Goal: Transaction & Acquisition: Purchase product/service

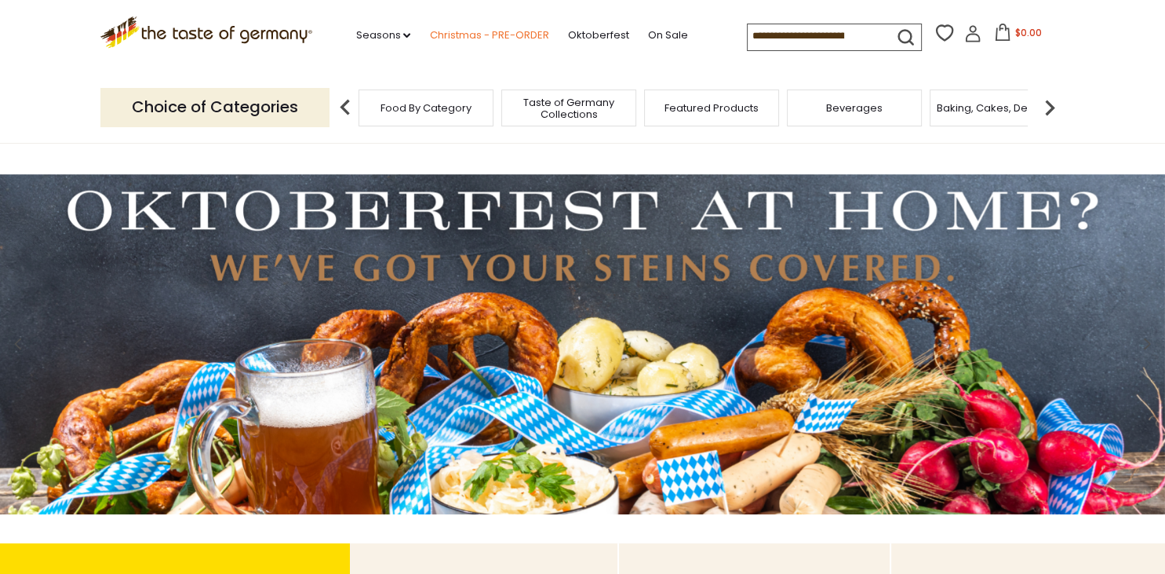
click at [429, 35] on link "Christmas - PRE-ORDER" at bounding box center [488, 35] width 119 height 17
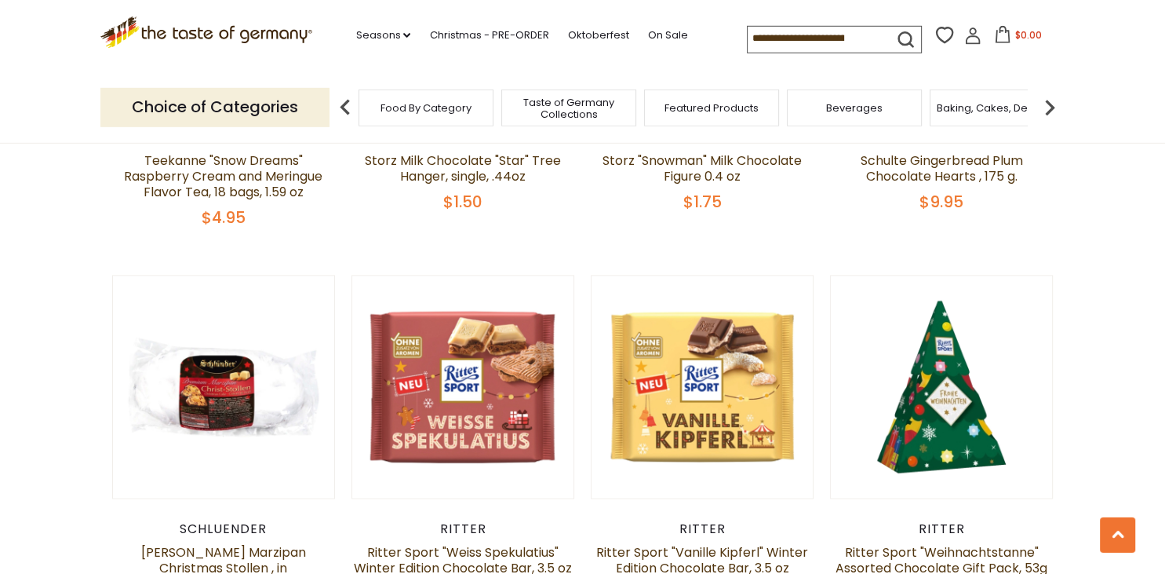
scroll to position [2299, 0]
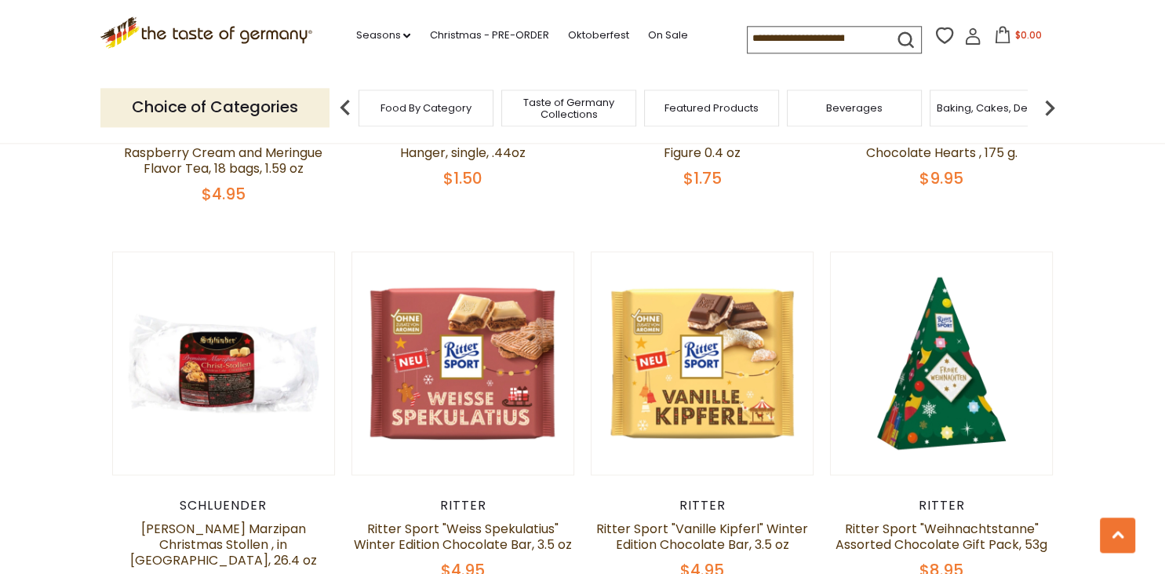
drag, startPoint x: 1122, startPoint y: 295, endPoint x: 1131, endPoint y: 325, distance: 31.3
click at [1131, 325] on section "**********" at bounding box center [582, 77] width 1165 height 3891
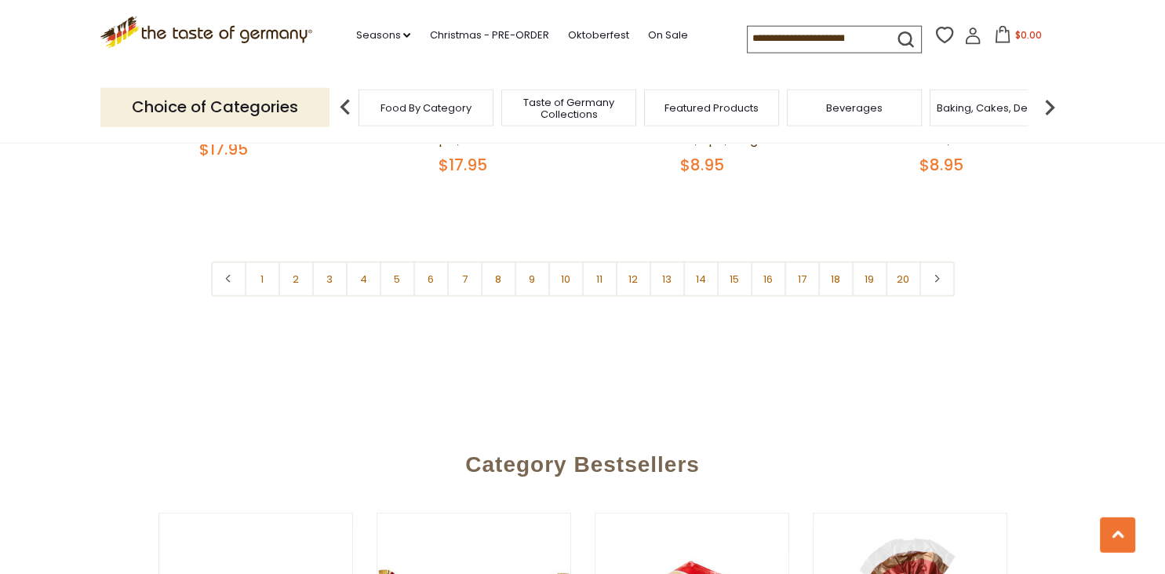
scroll to position [3911, 0]
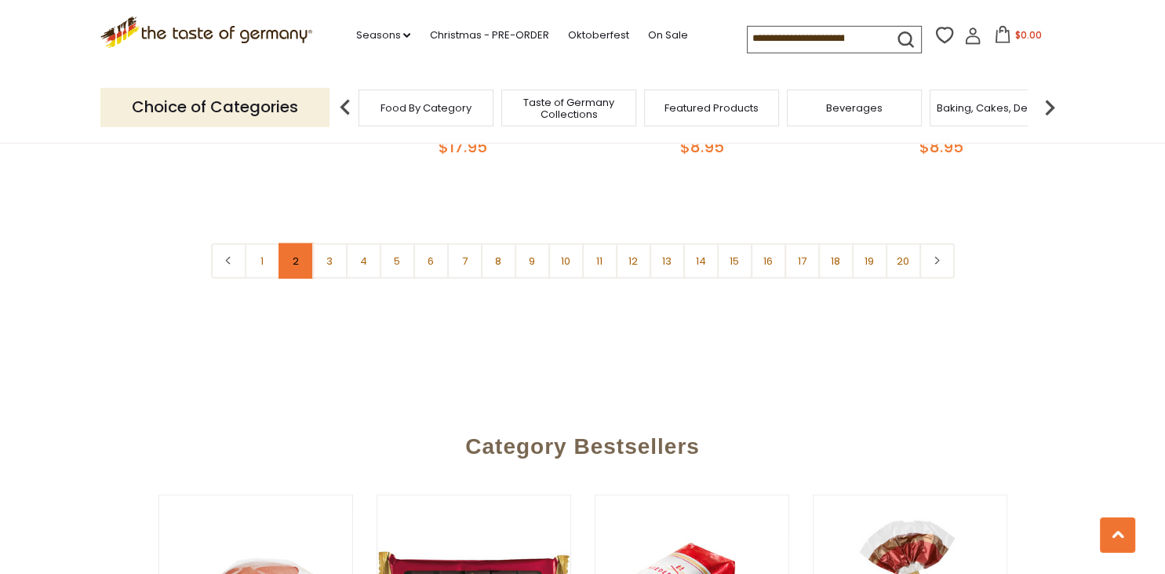
click at [295, 243] on link "2" at bounding box center [296, 260] width 35 height 35
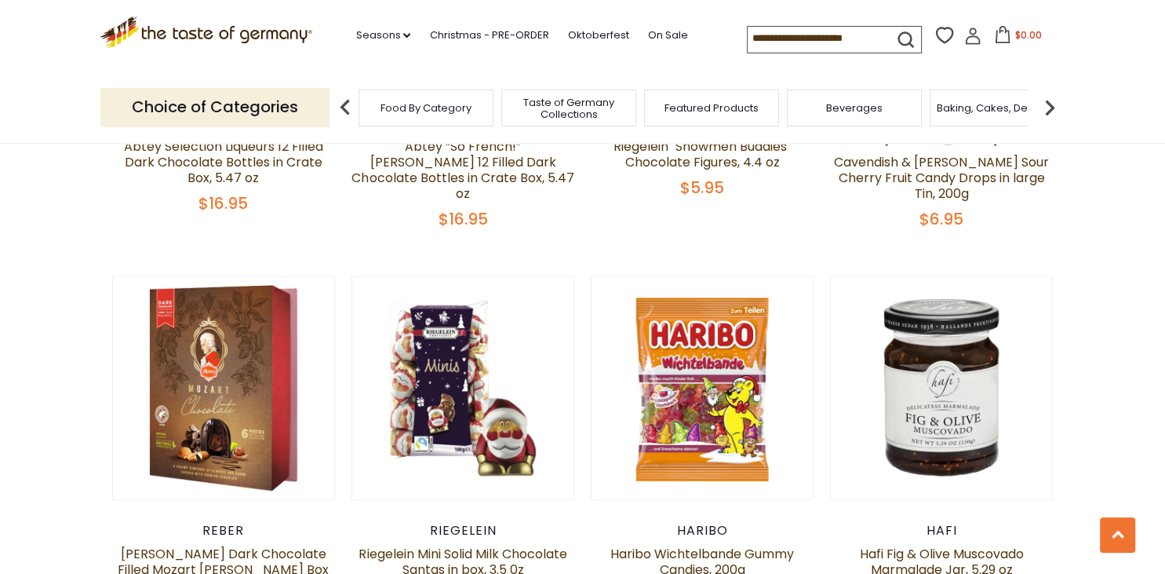
scroll to position [3481, 0]
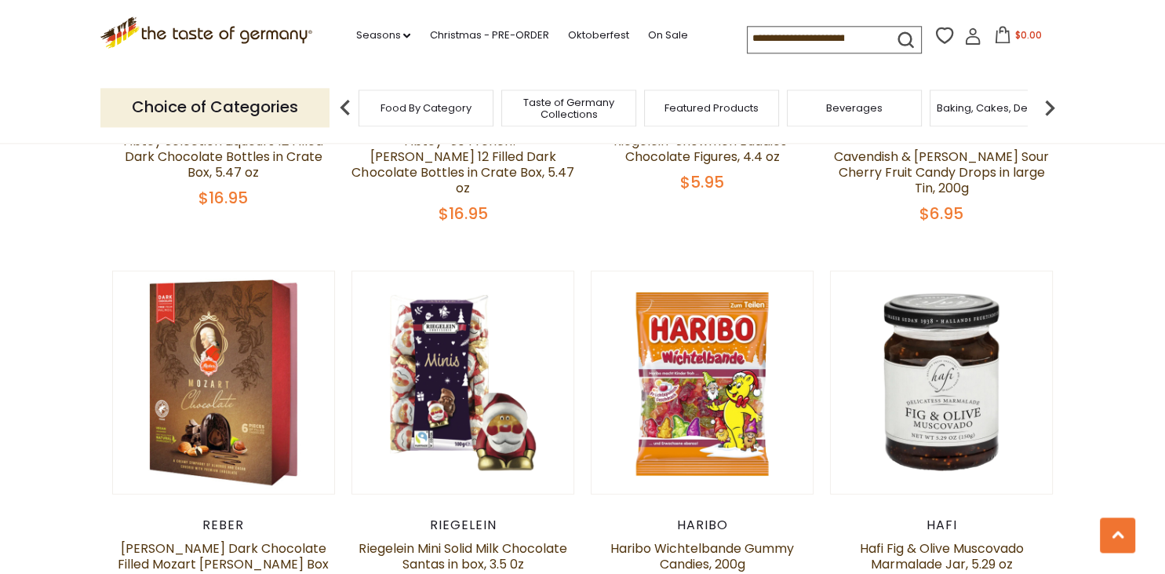
drag, startPoint x: 1154, startPoint y: 388, endPoint x: 1164, endPoint y: 402, distance: 16.3
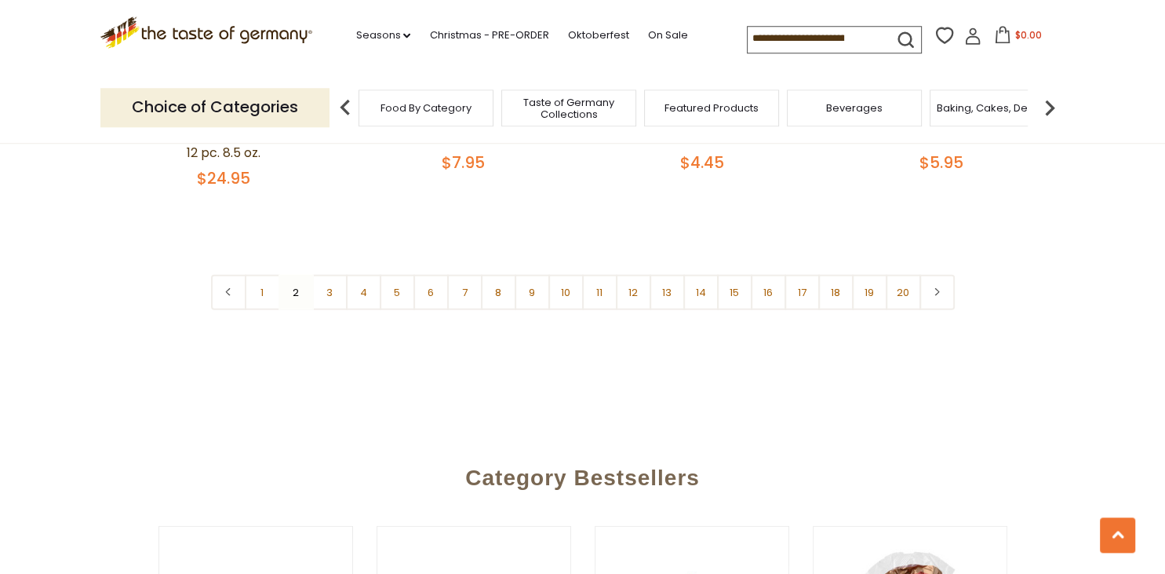
scroll to position [3920, 0]
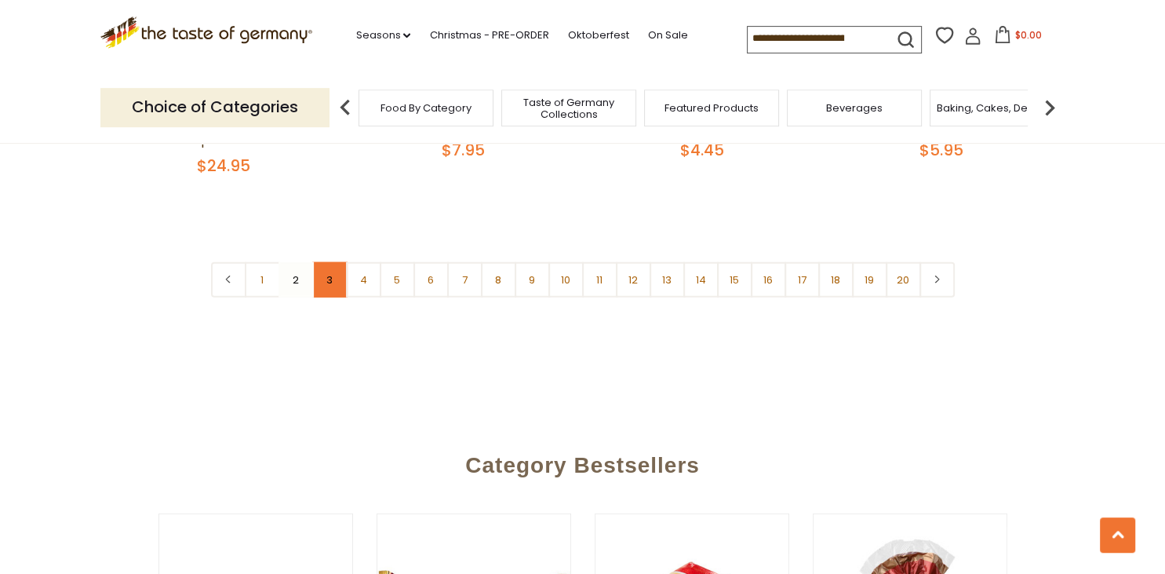
click at [335, 262] on link "3" at bounding box center [329, 279] width 35 height 35
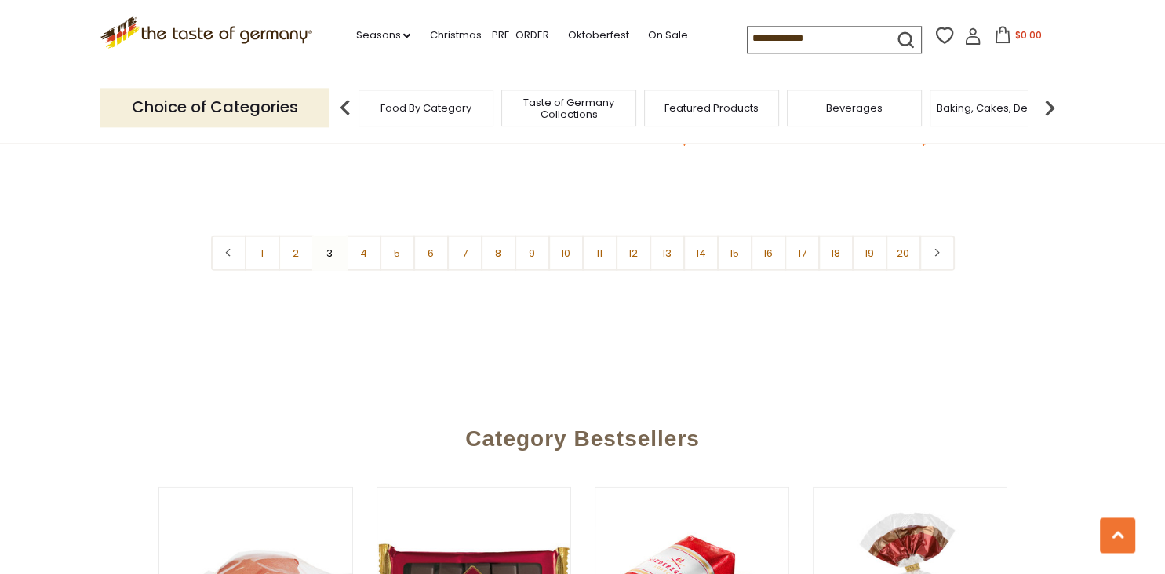
scroll to position [3946, 0]
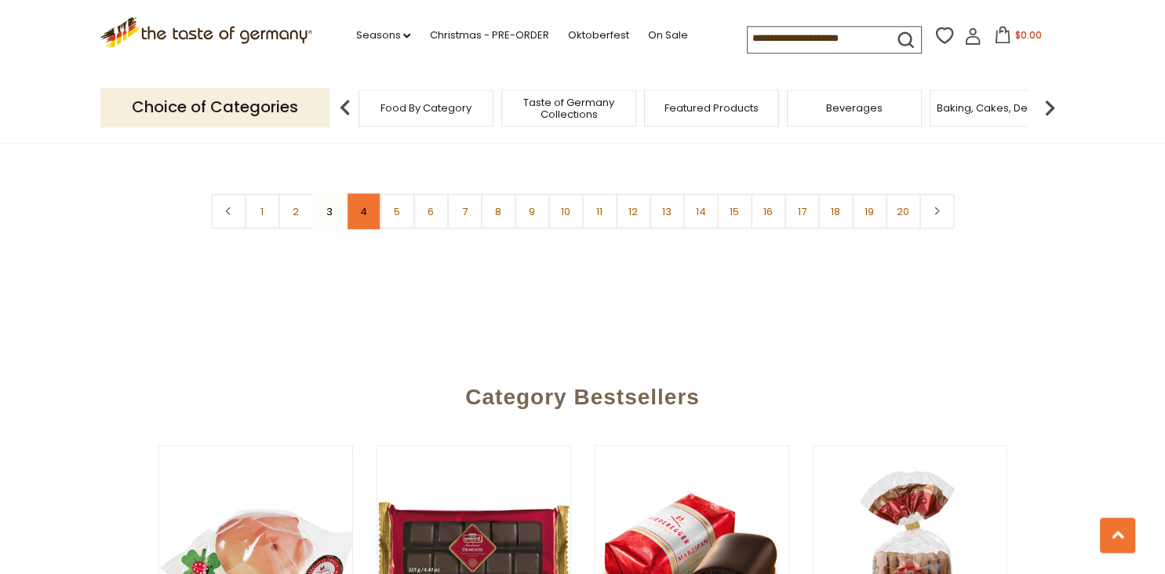
click at [369, 193] on link "4" at bounding box center [363, 210] width 35 height 35
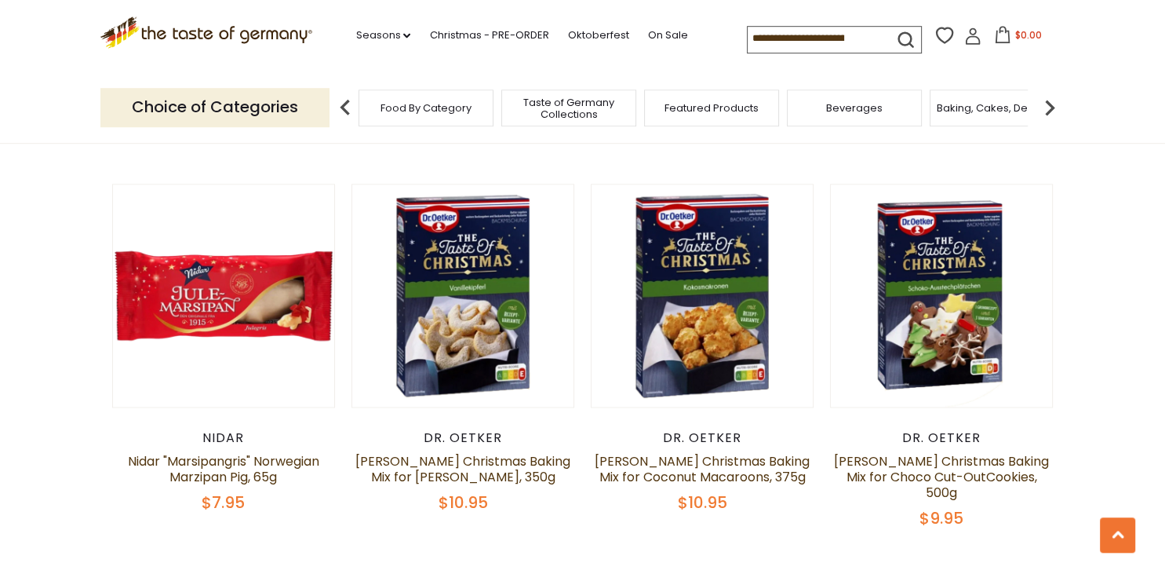
scroll to position [1992, 0]
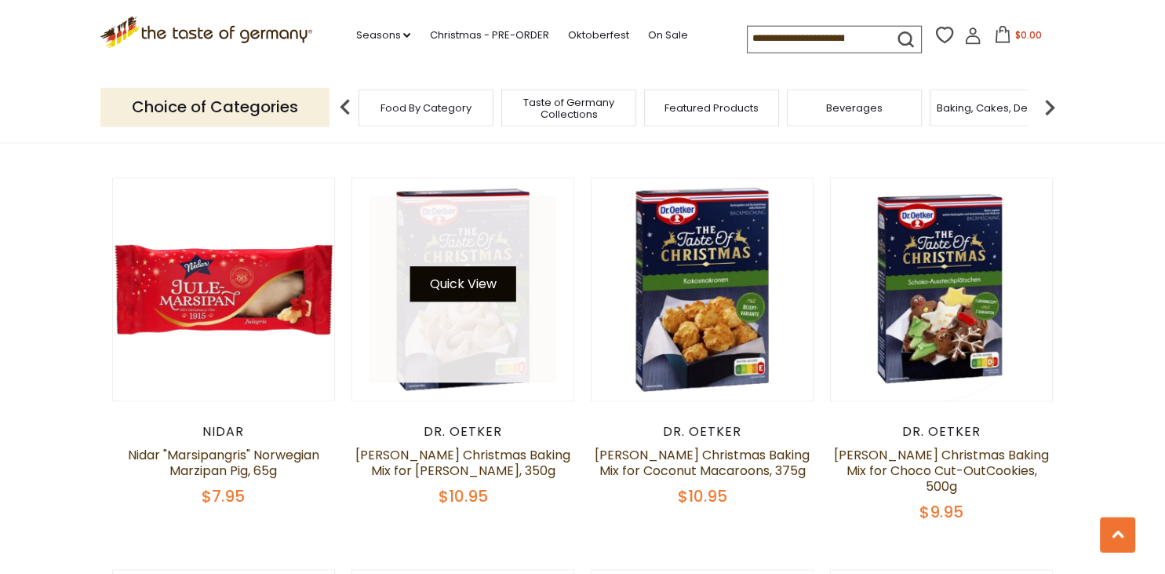
click at [482, 289] on button "Quick View" at bounding box center [463, 284] width 106 height 35
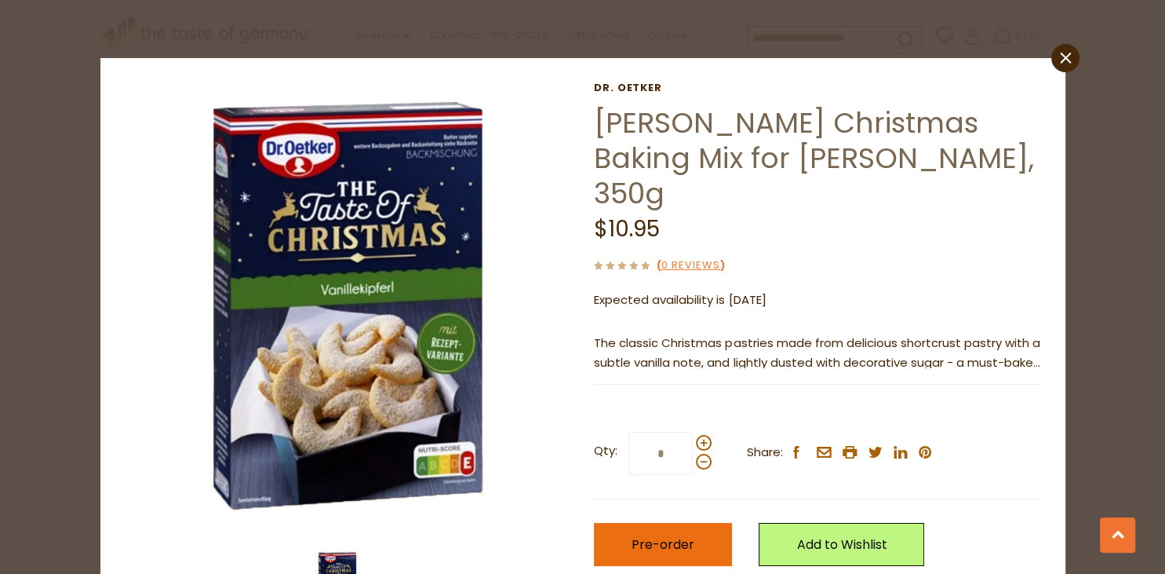
click at [660, 535] on span "Pre-order" at bounding box center [663, 544] width 63 height 18
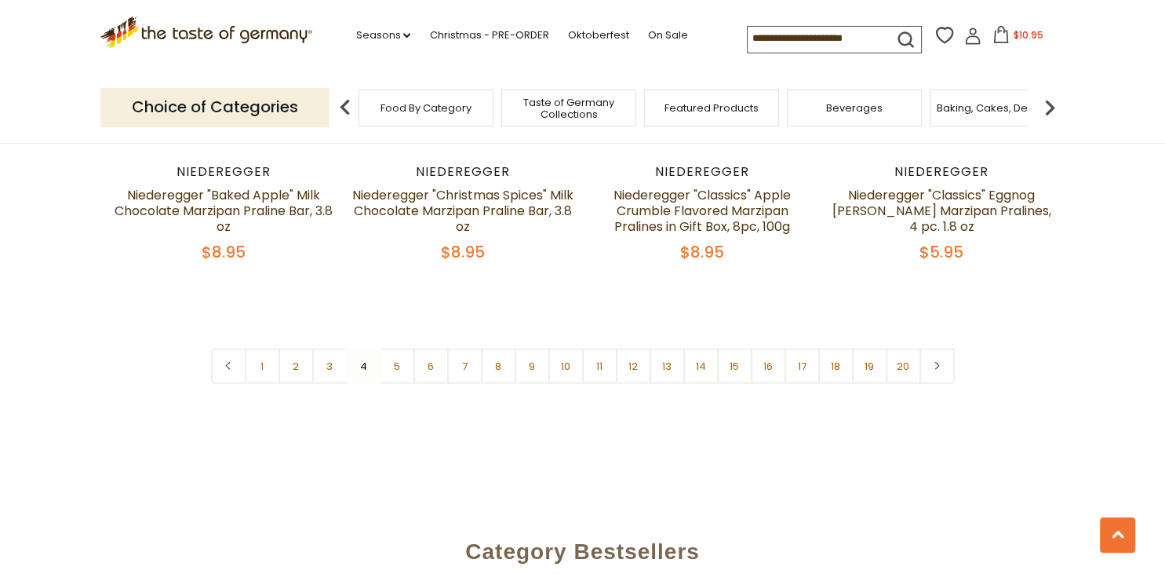
scroll to position [3870, 0]
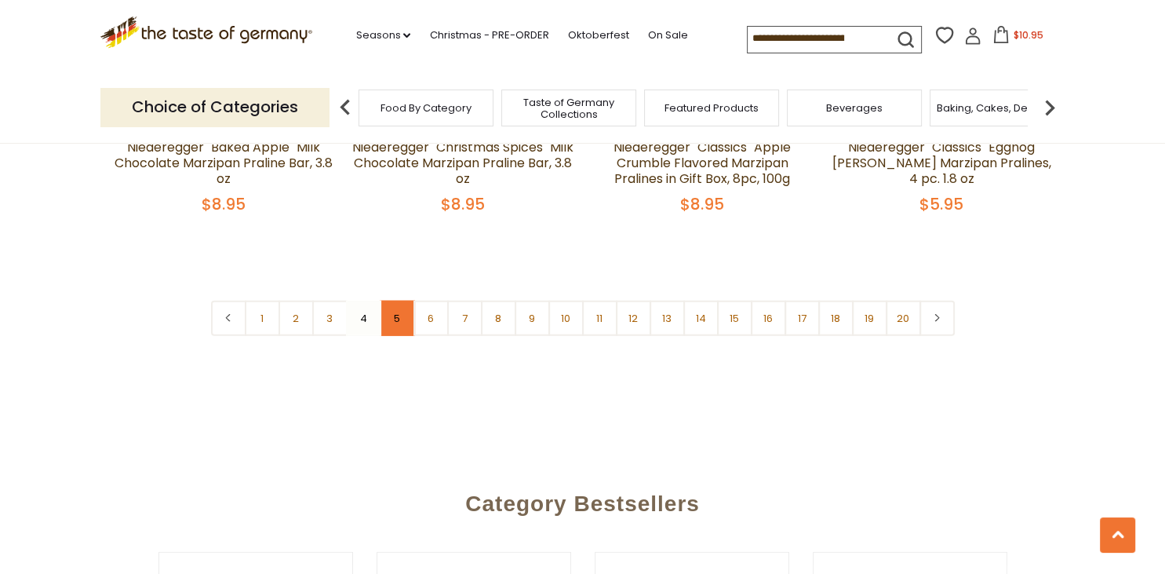
click at [396, 300] on link "5" at bounding box center [397, 317] width 35 height 35
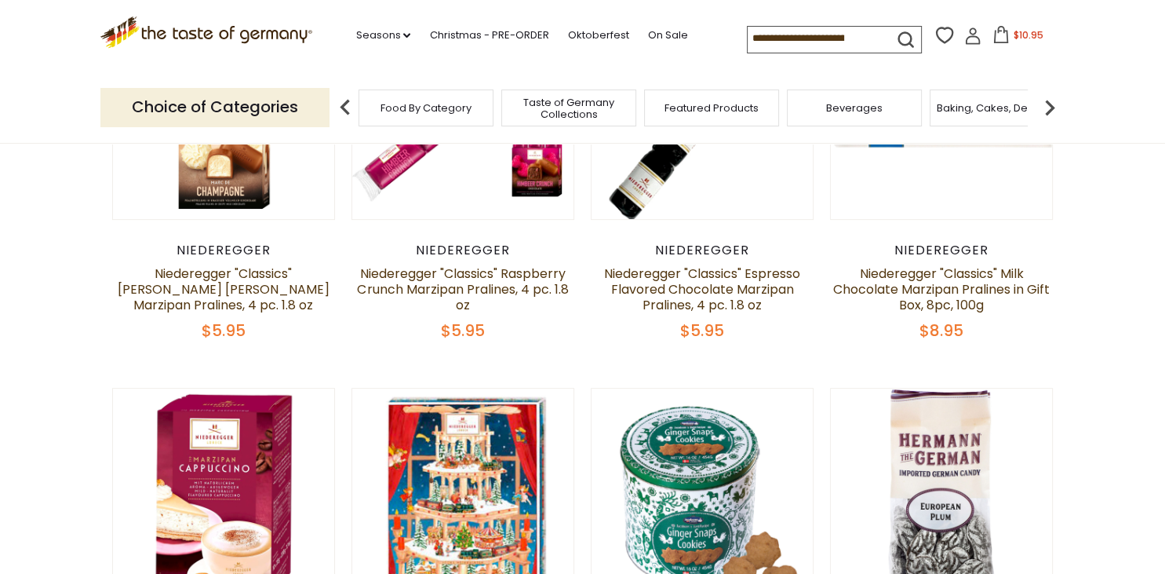
scroll to position [533, 0]
